Goal: Information Seeking & Learning: Learn about a topic

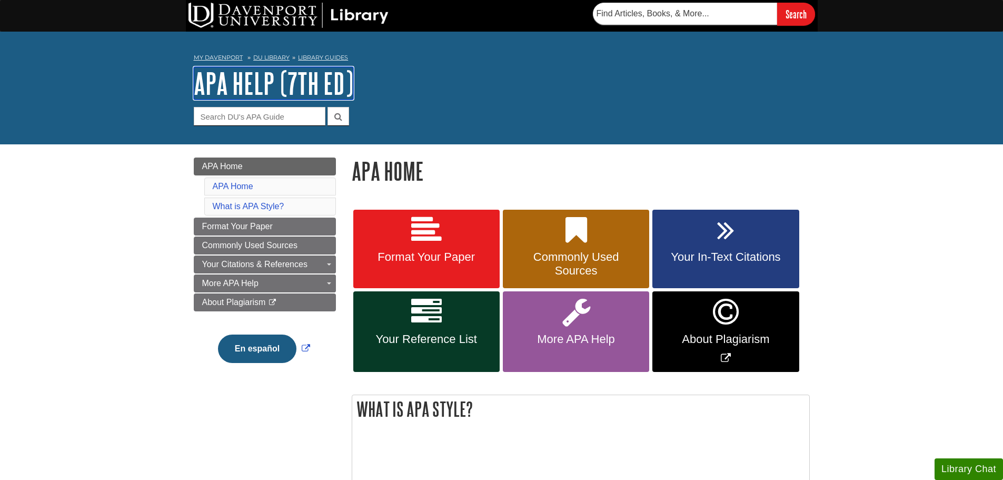
click at [251, 77] on link "APA Help (7th Ed)" at bounding box center [274, 83] width 160 height 33
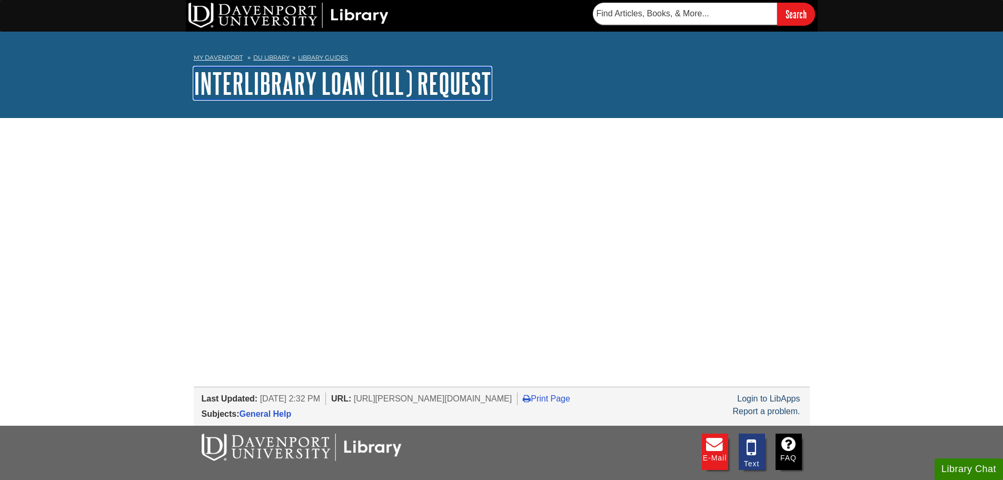
click at [274, 87] on link "Interlibrary Loan (ILL) Request" at bounding box center [342, 83] width 297 height 33
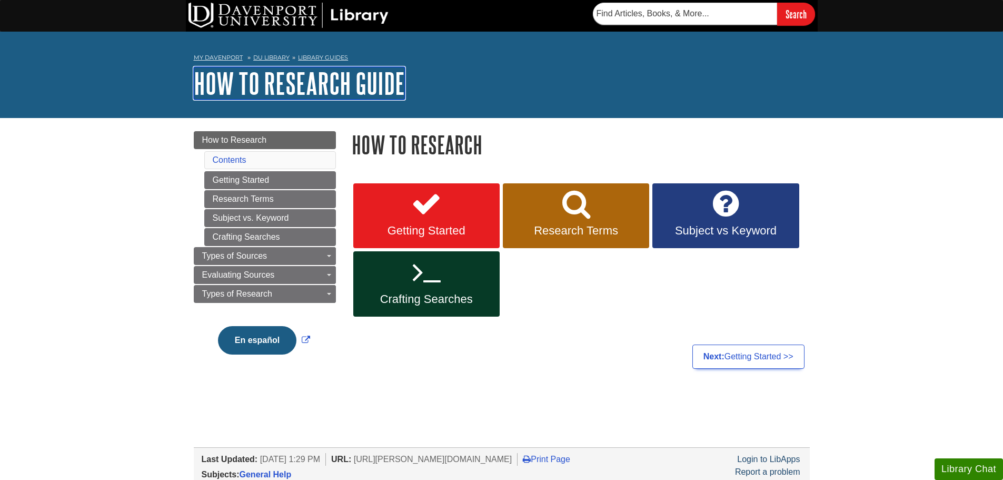
click at [262, 74] on link "How to Research Guide" at bounding box center [299, 83] width 211 height 33
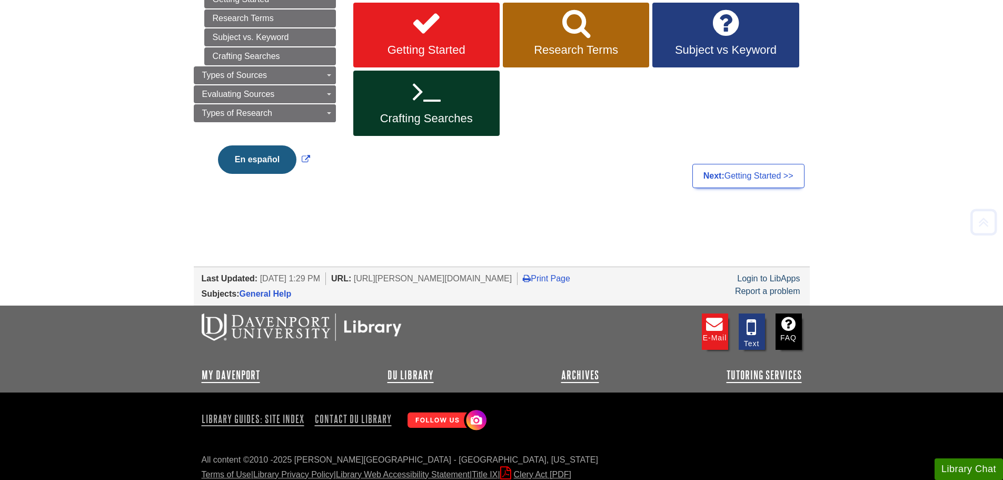
scroll to position [190, 0]
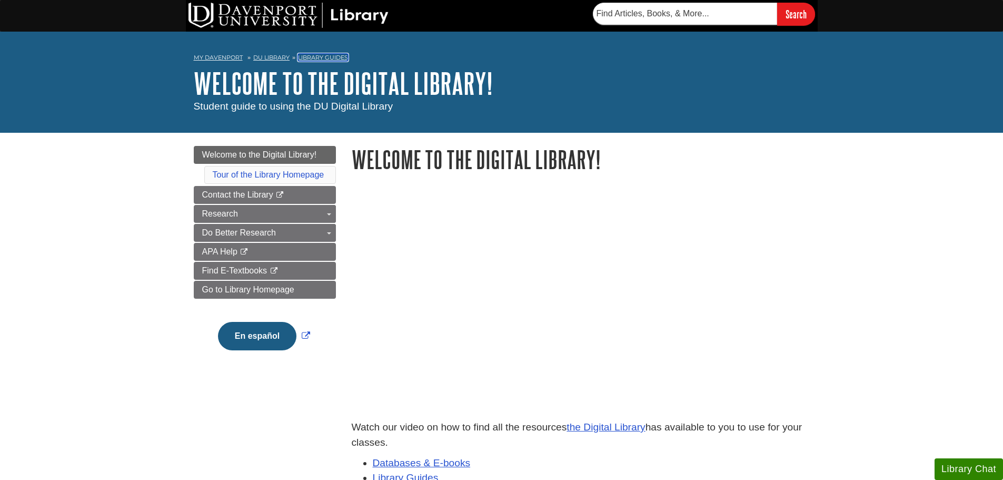
click at [323, 54] on link "Library Guides" at bounding box center [323, 57] width 50 height 7
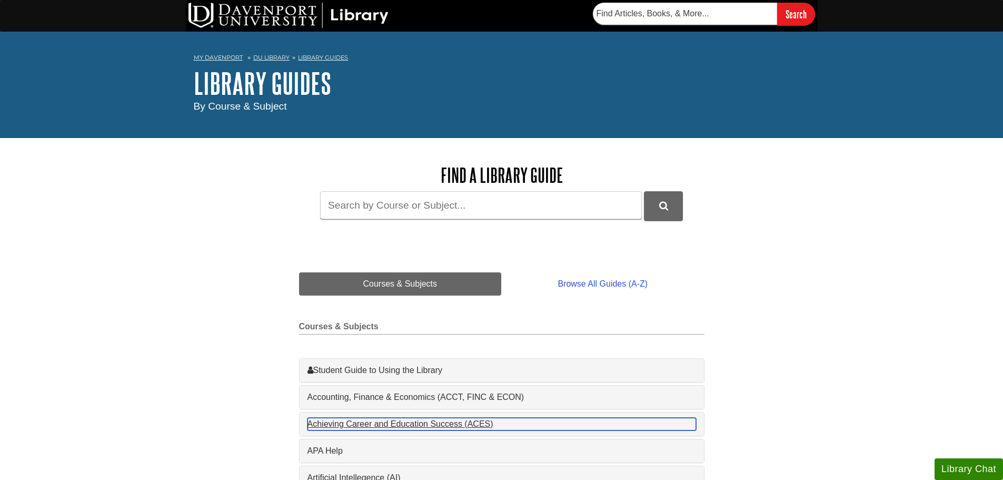
click at [372, 427] on div "Achieving Career and Education Success (ACES) , 1 guides" at bounding box center [501, 423] width 389 height 13
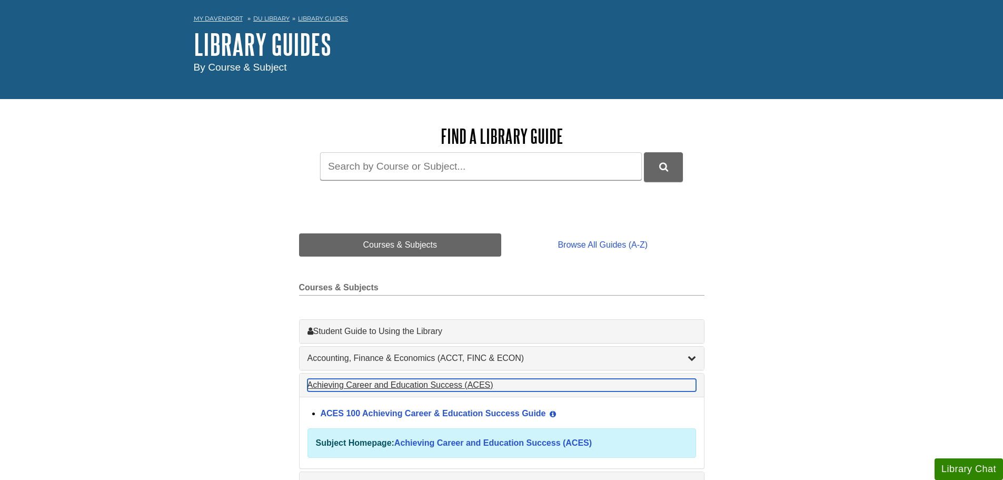
scroll to position [105, 0]
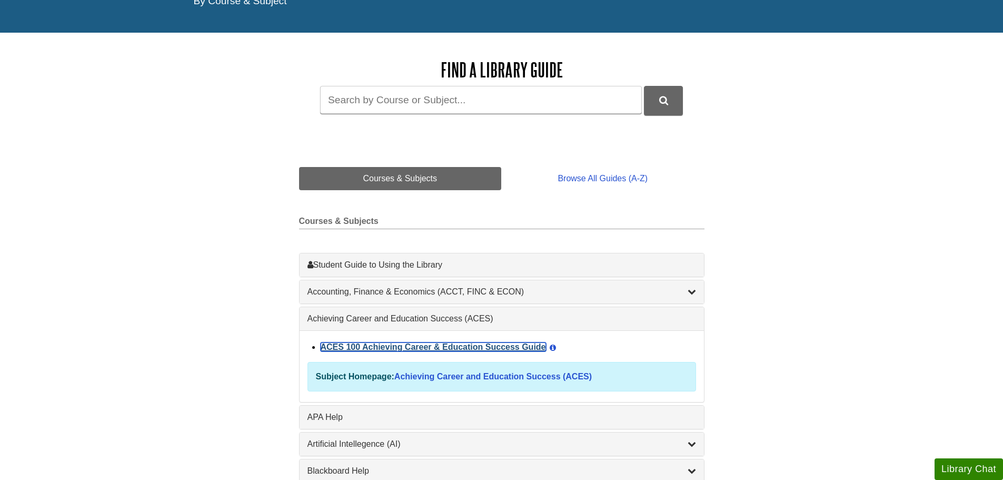
click at [392, 347] on link "ACES 100 Achieving Career & Education Success Guide" at bounding box center [433, 346] width 225 height 9
